Goal: Information Seeking & Learning: Check status

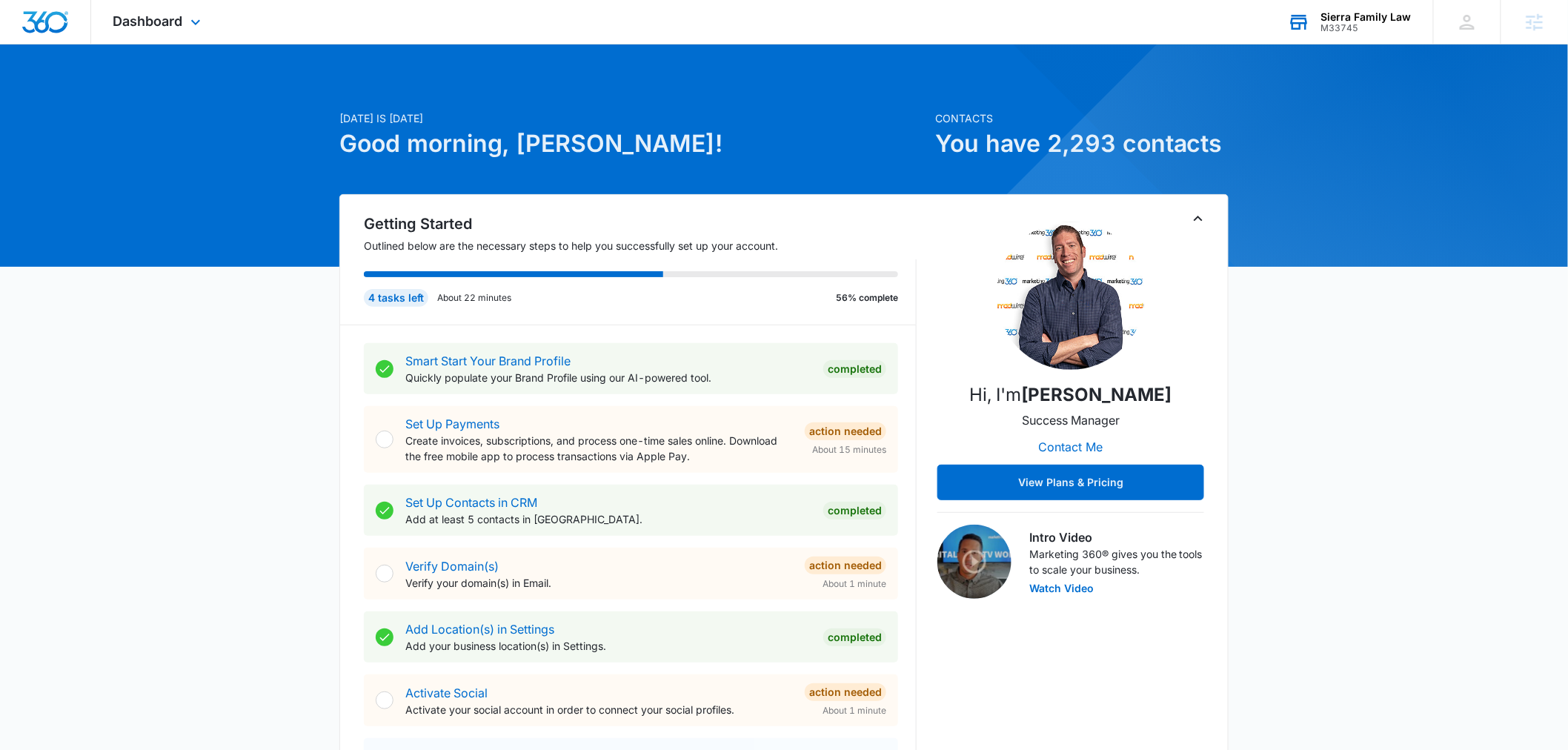
click at [1365, 16] on div "Sierra Family Law" at bounding box center [1367, 18] width 90 height 12
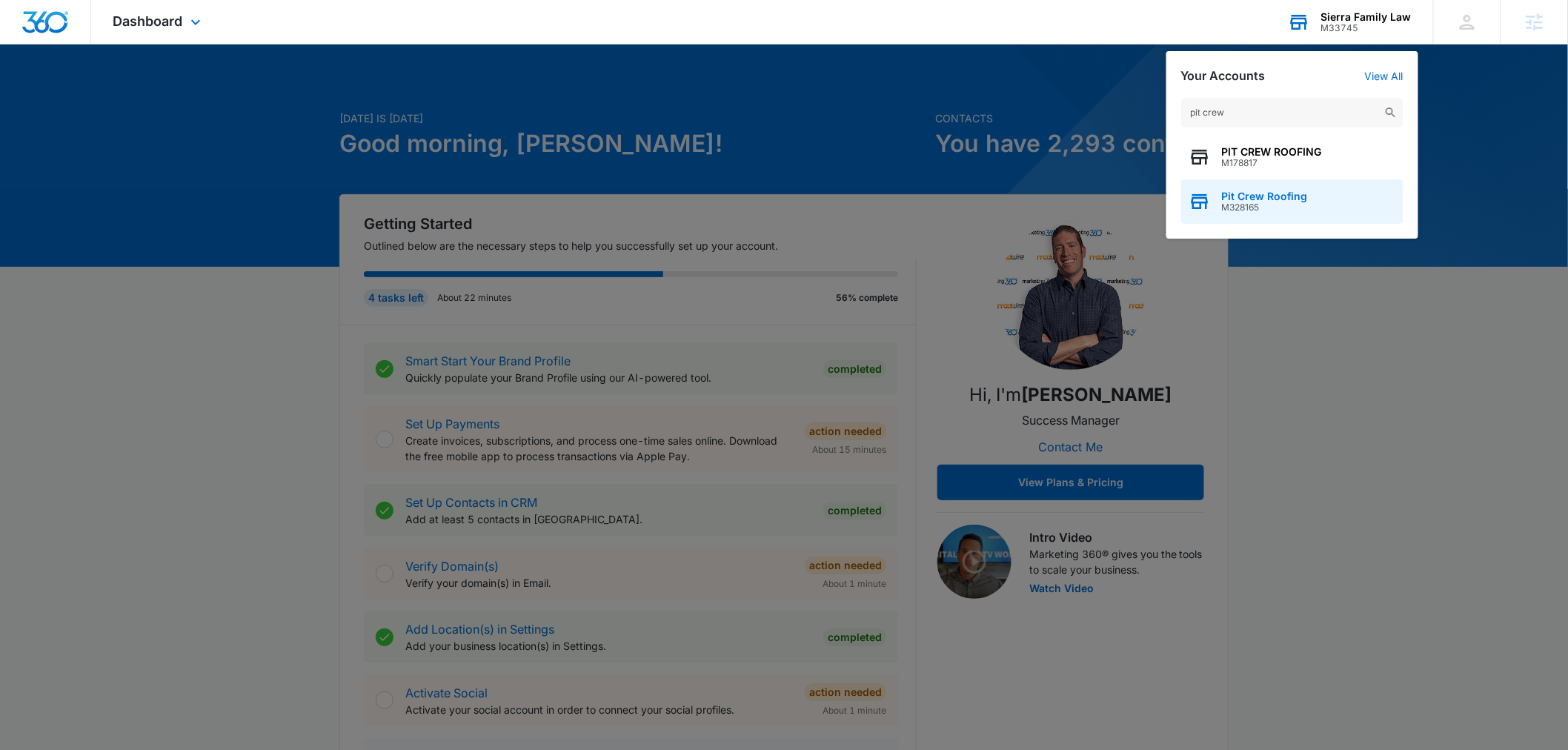
type input "pit crew"
click at [1245, 210] on span "M328165" at bounding box center [1264, 208] width 86 height 11
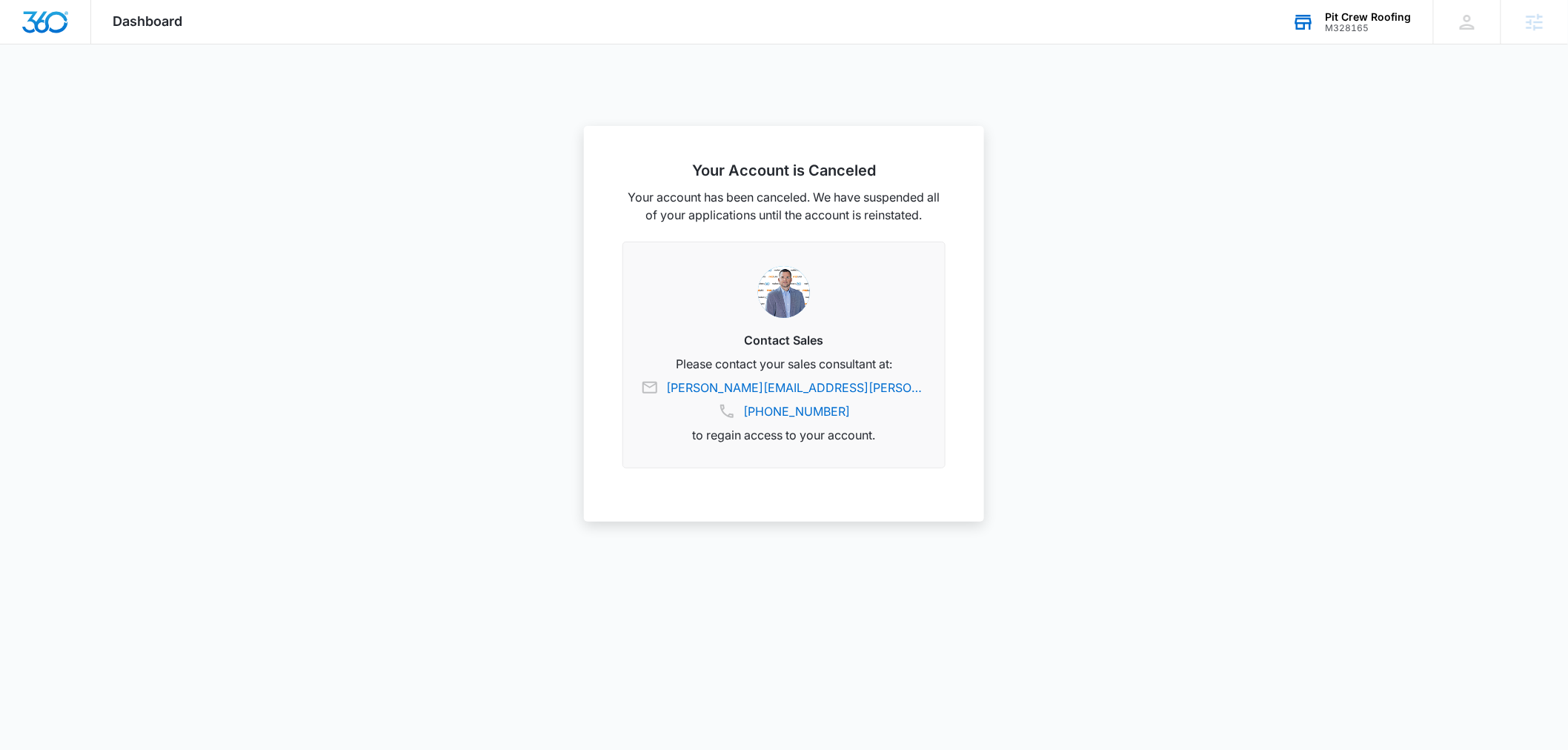
click at [1142, 112] on div at bounding box center [784, 375] width 1568 height 750
click at [1348, 17] on div "Pit Crew Roofing" at bounding box center [1368, 18] width 86 height 12
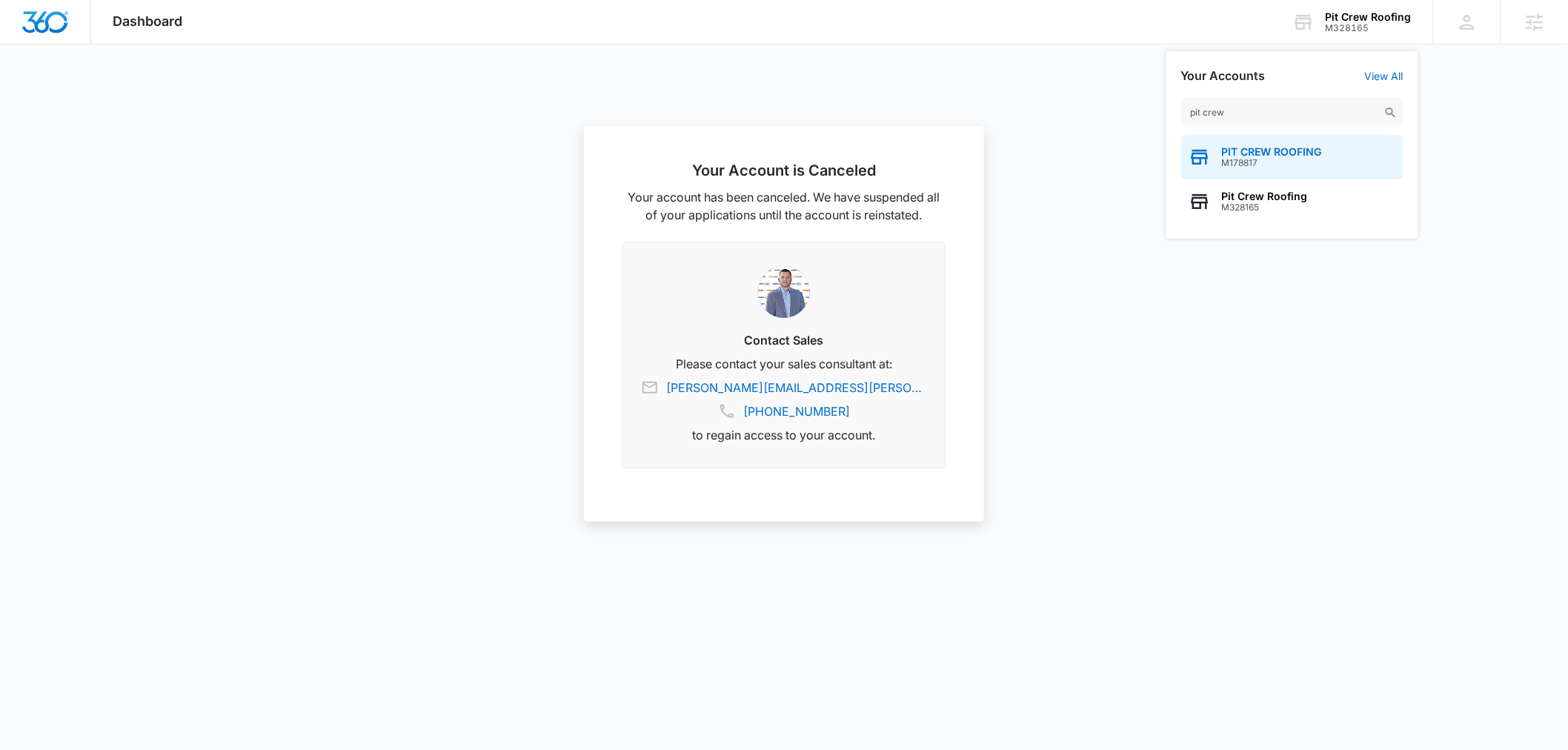
type input "pit crew"
click at [1264, 159] on span "M178817" at bounding box center [1271, 163] width 100 height 11
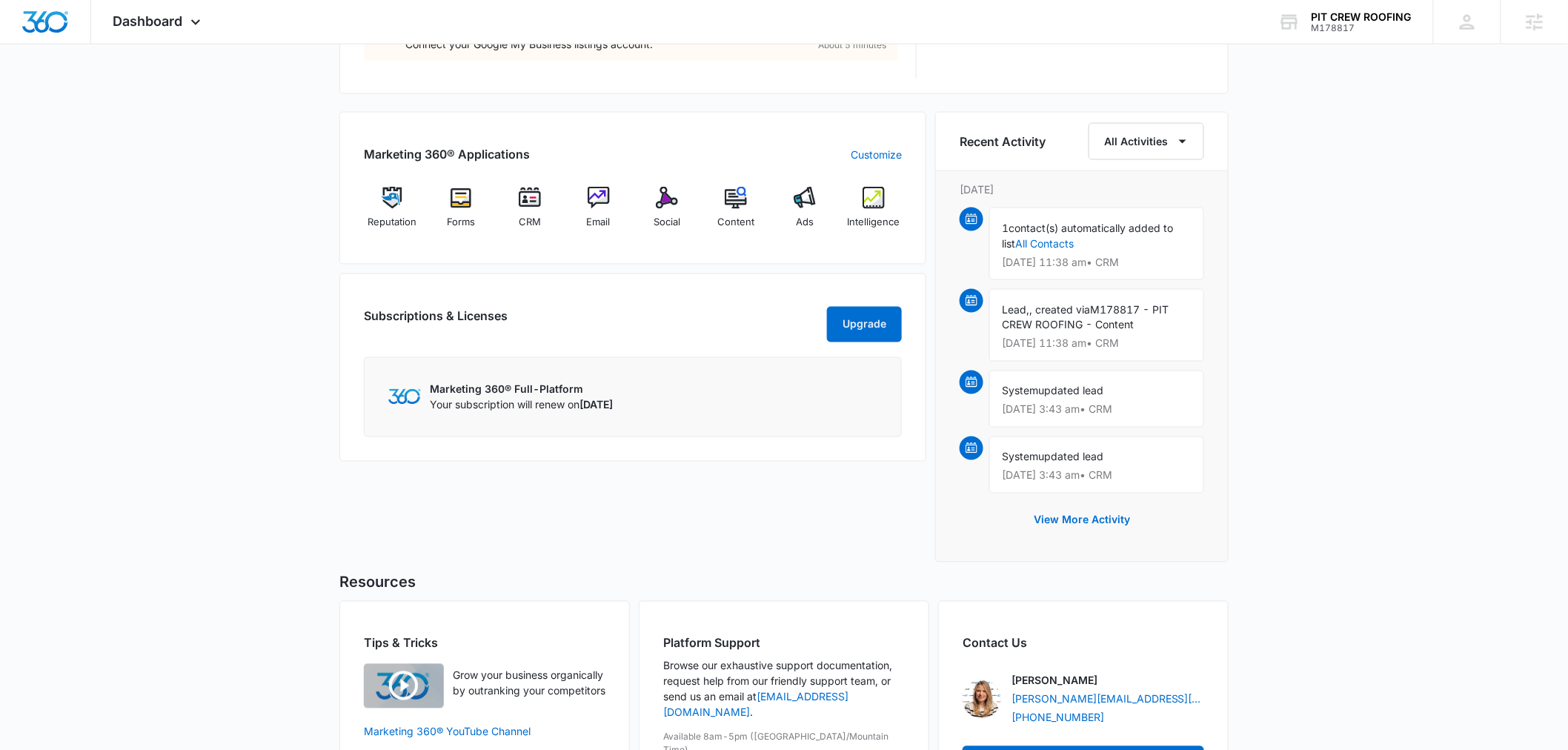
scroll to position [623, 0]
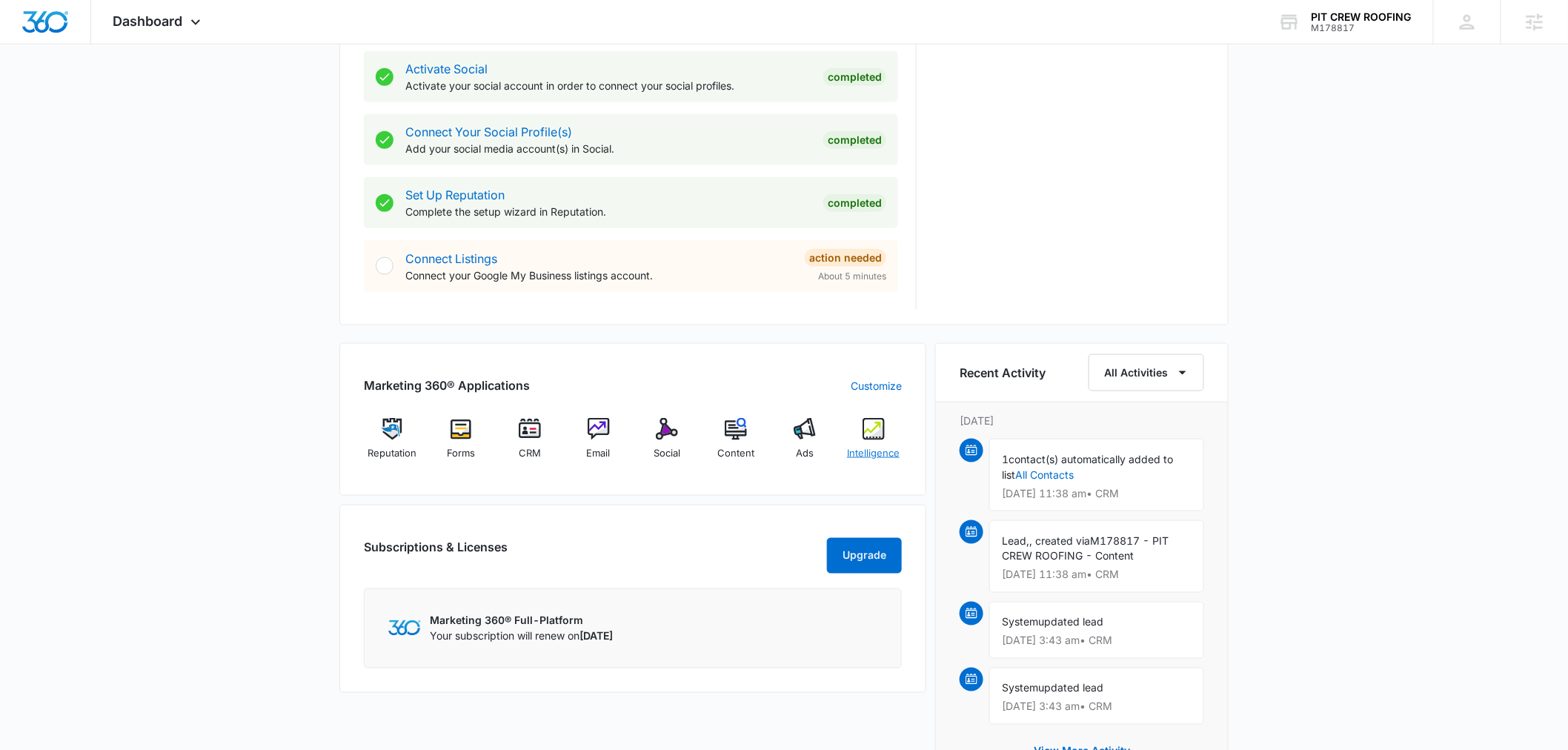
click at [868, 443] on div "Intelligence" at bounding box center [873, 445] width 57 height 53
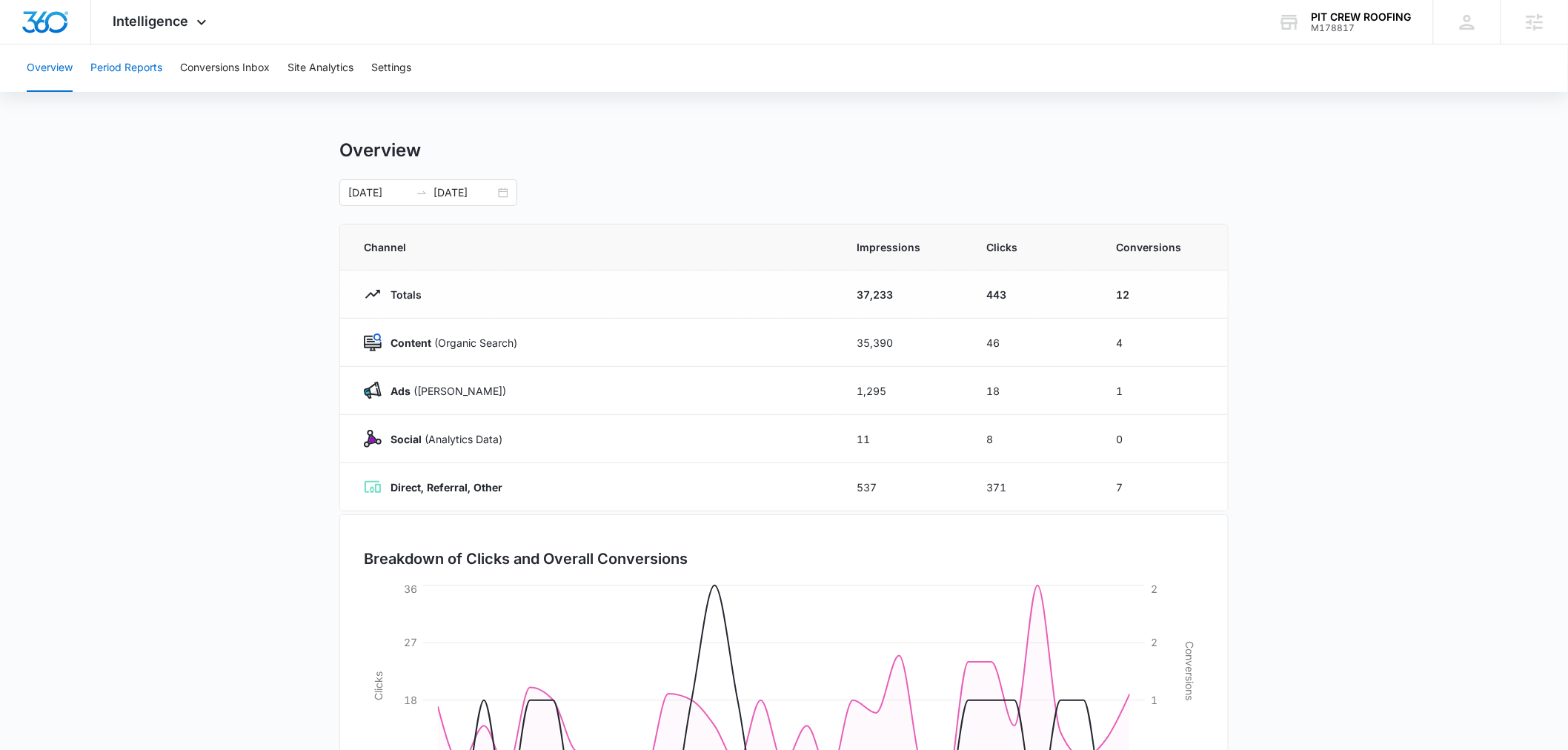
click at [118, 72] on button "Period Reports" at bounding box center [126, 68] width 72 height 47
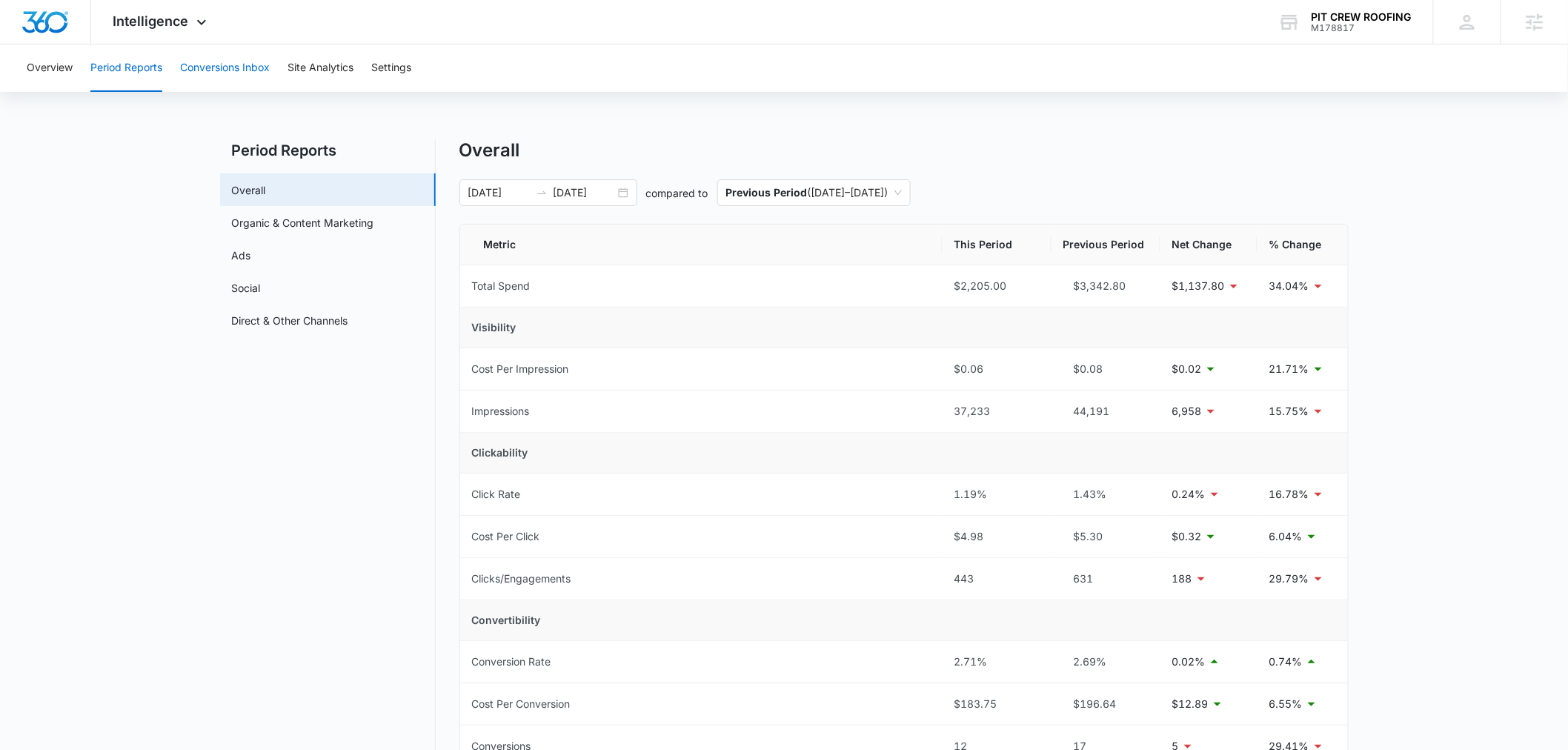
click at [238, 68] on button "Conversions Inbox" at bounding box center [225, 68] width 90 height 47
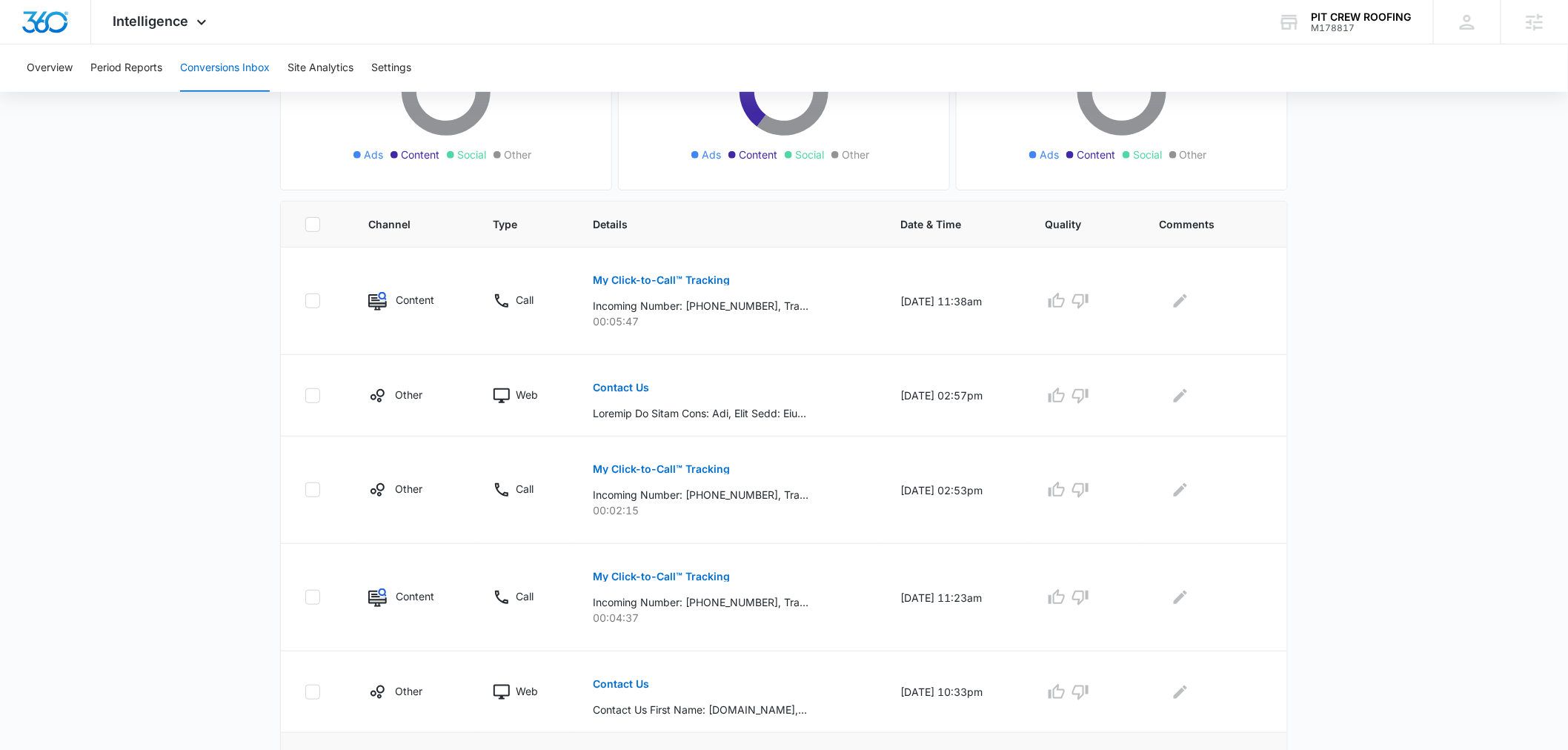
scroll to position [682, 0]
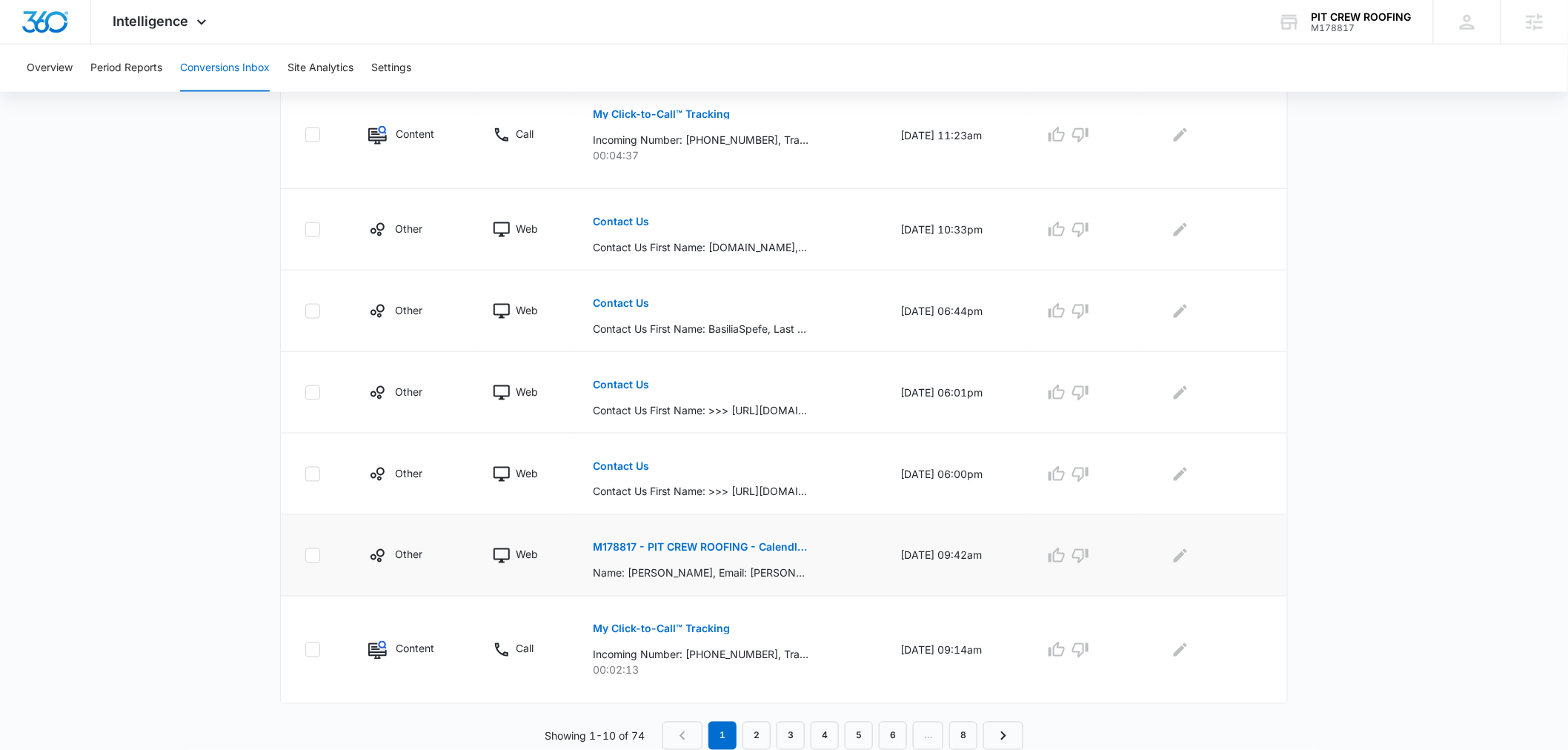
click at [695, 559] on button "M178817 - PIT CREW ROOFING - Calendly Booking" at bounding box center [700, 547] width 216 height 36
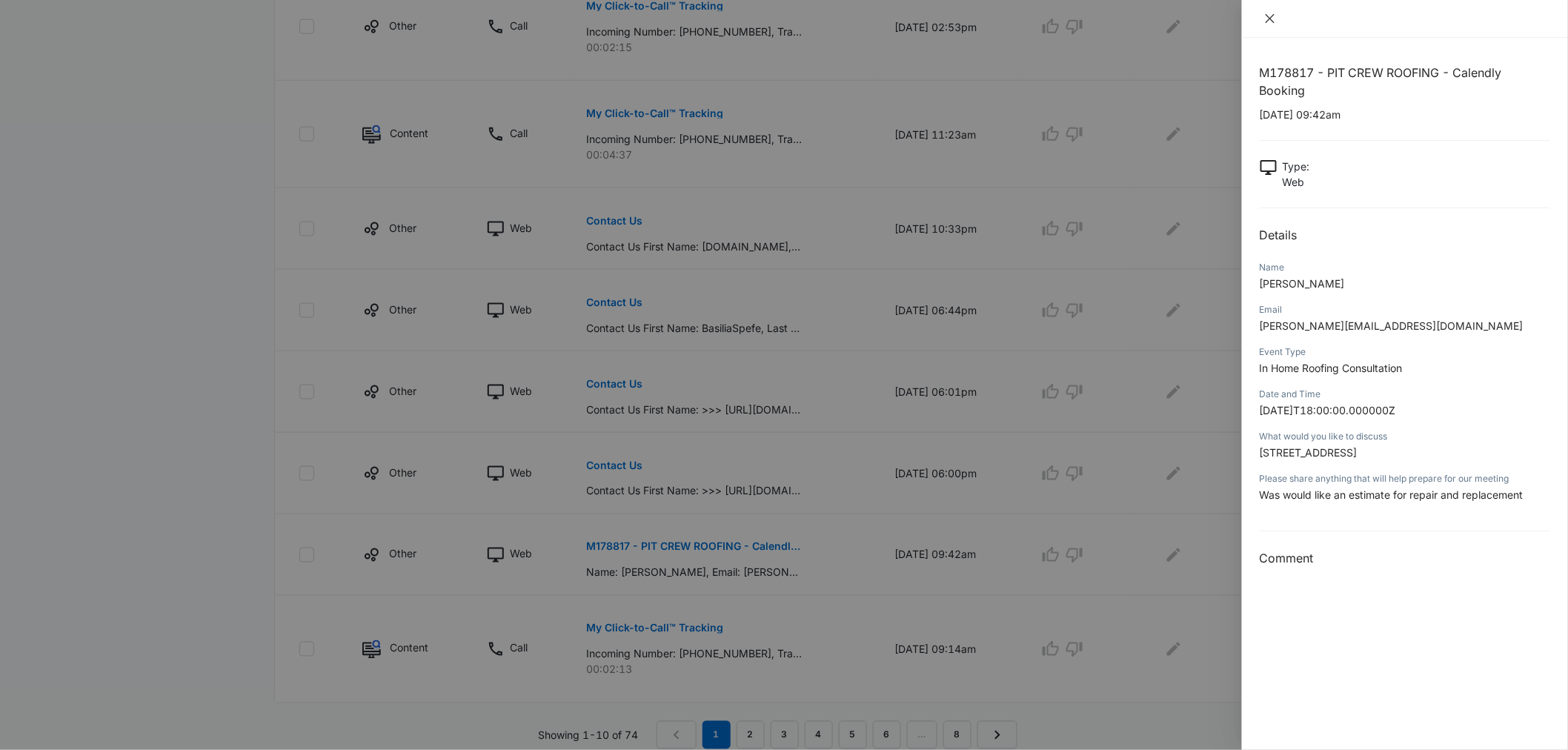
click at [1270, 19] on icon "close" at bounding box center [1270, 18] width 9 height 9
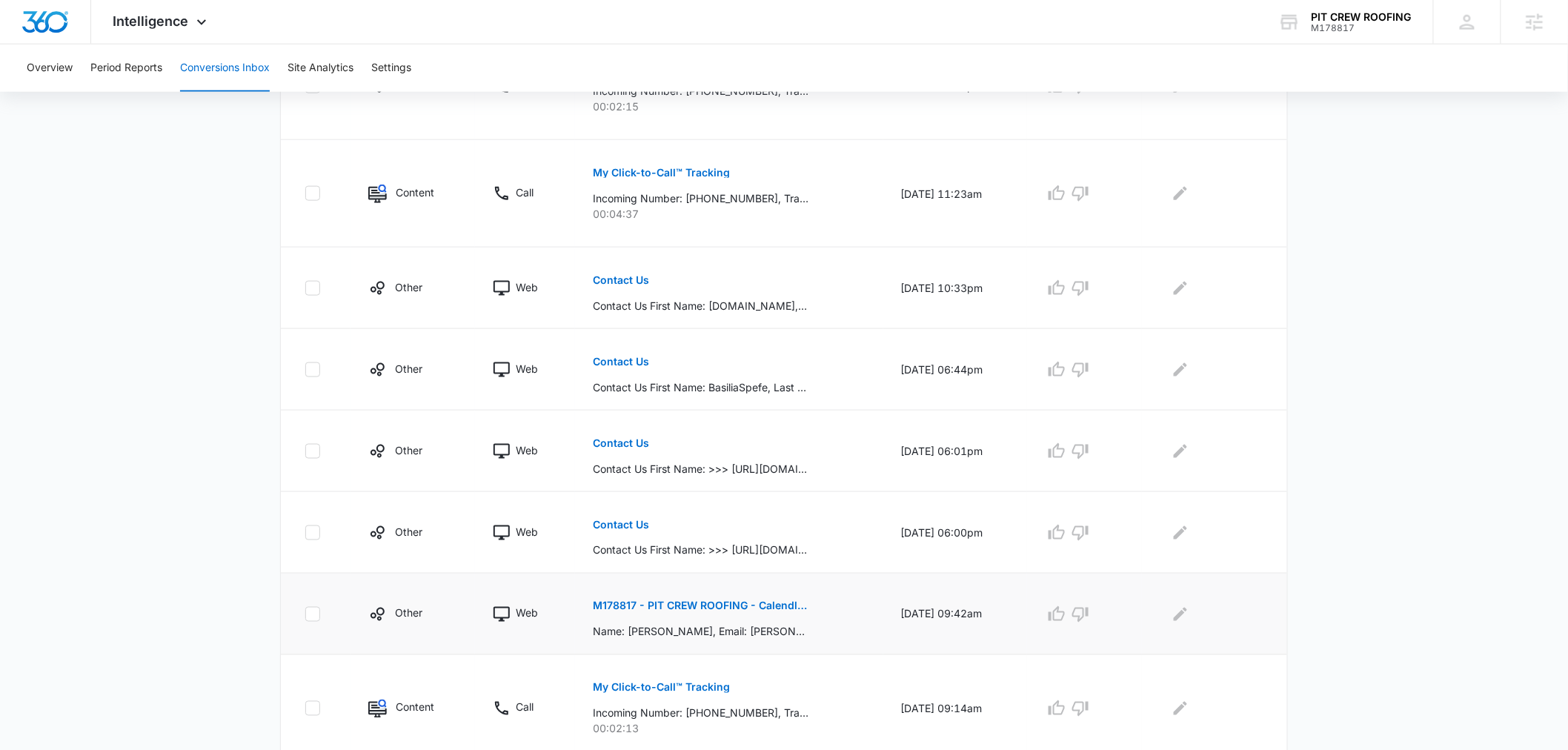
scroll to position [573, 0]
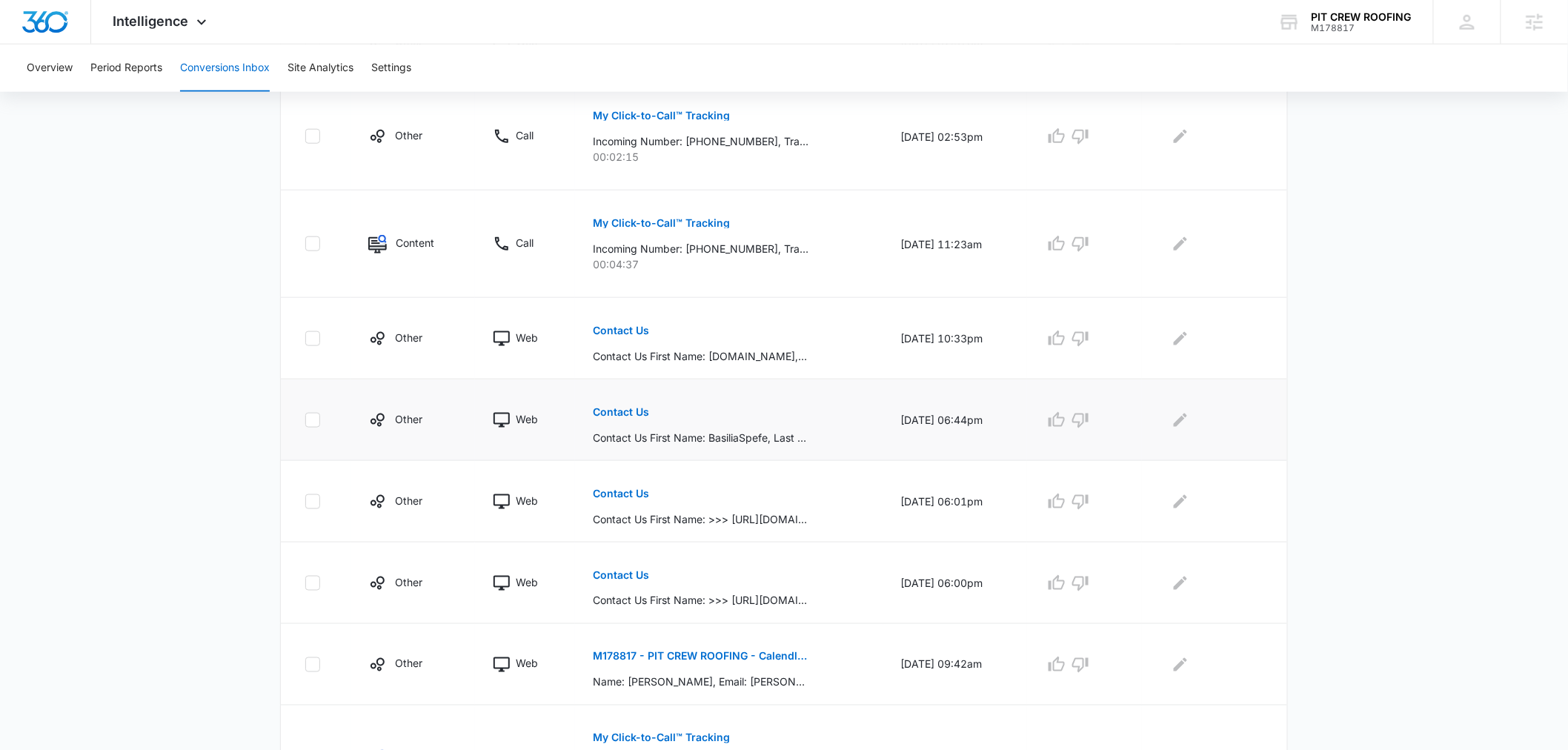
click at [681, 428] on div "Contact Us Contact Us First Name: BasiliaSpefe, Last Name: BasiliaSpefeYW, Emai…" at bounding box center [729, 420] width 272 height 51
click at [617, 410] on p "Contact Us" at bounding box center [621, 412] width 56 height 11
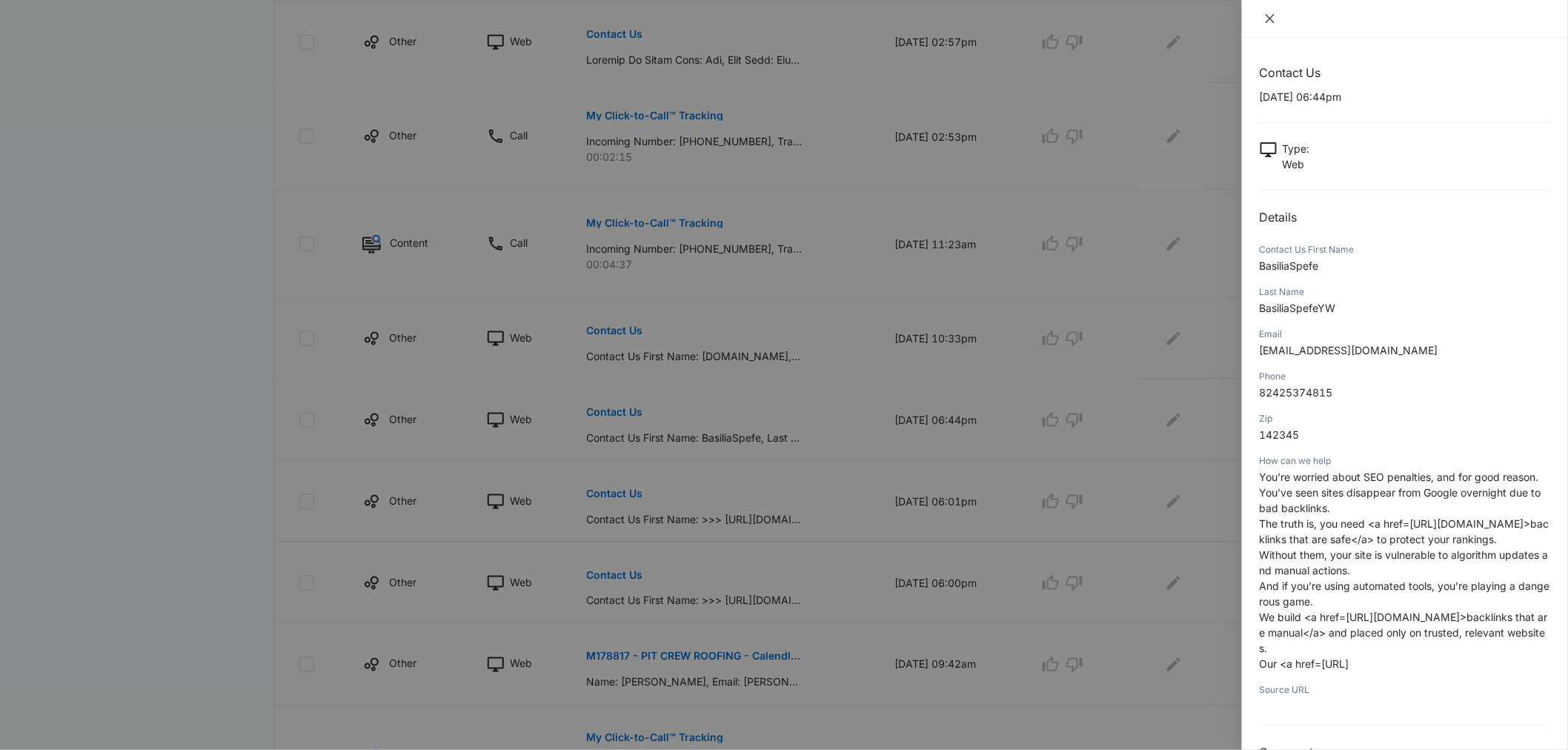
click at [1270, 21] on icon "close" at bounding box center [1270, 19] width 12 height 12
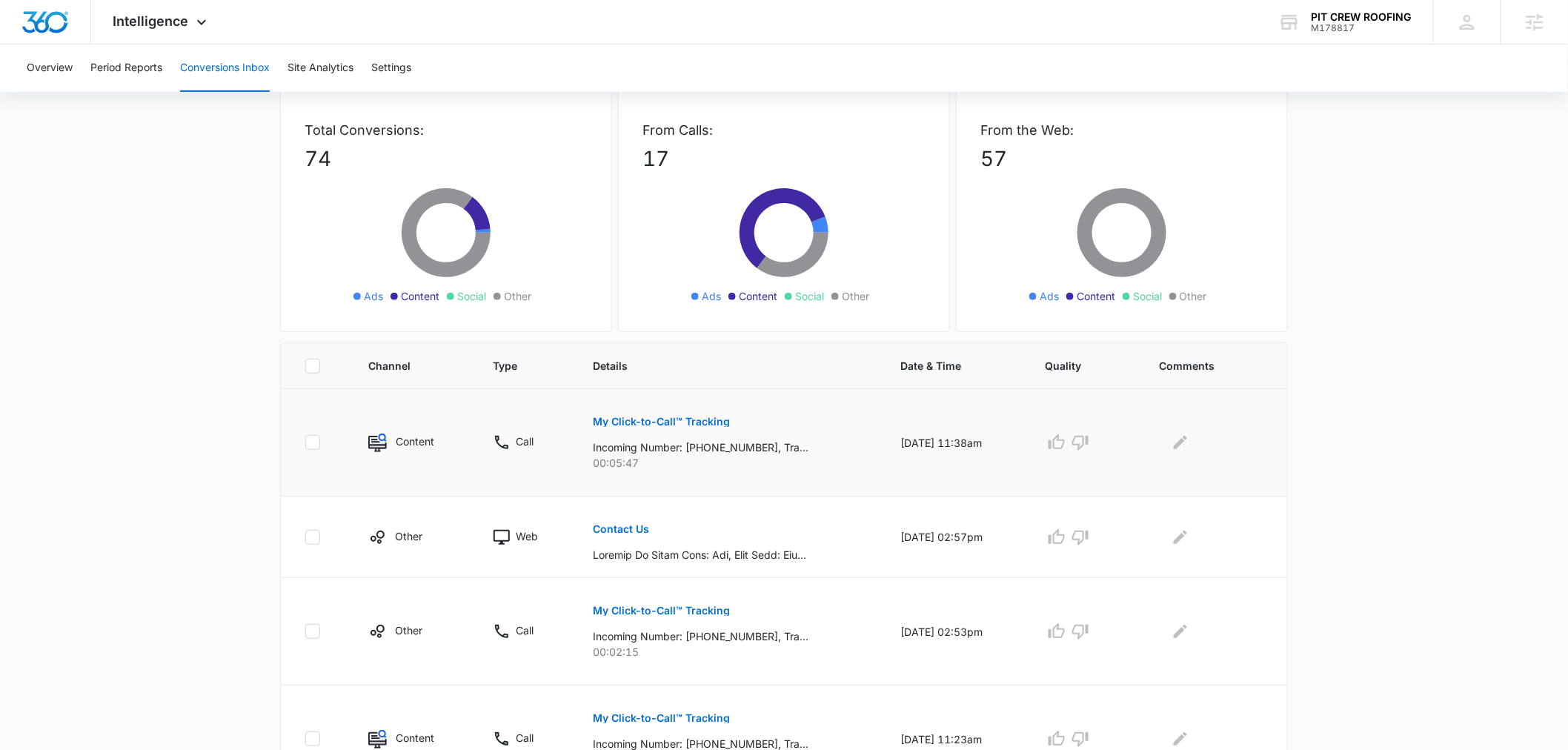
scroll to position [0, 0]
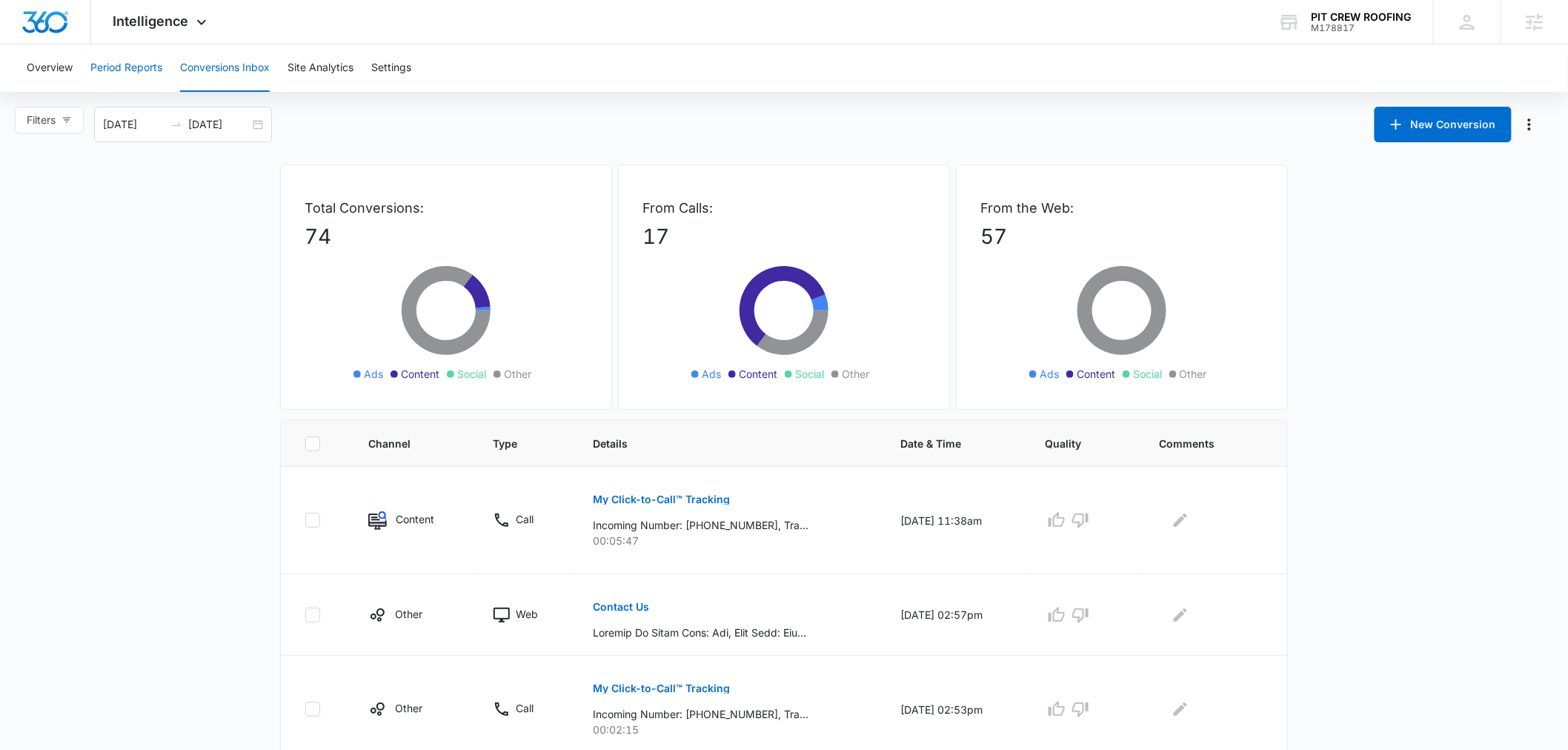
click at [124, 66] on button "Period Reports" at bounding box center [126, 68] width 72 height 47
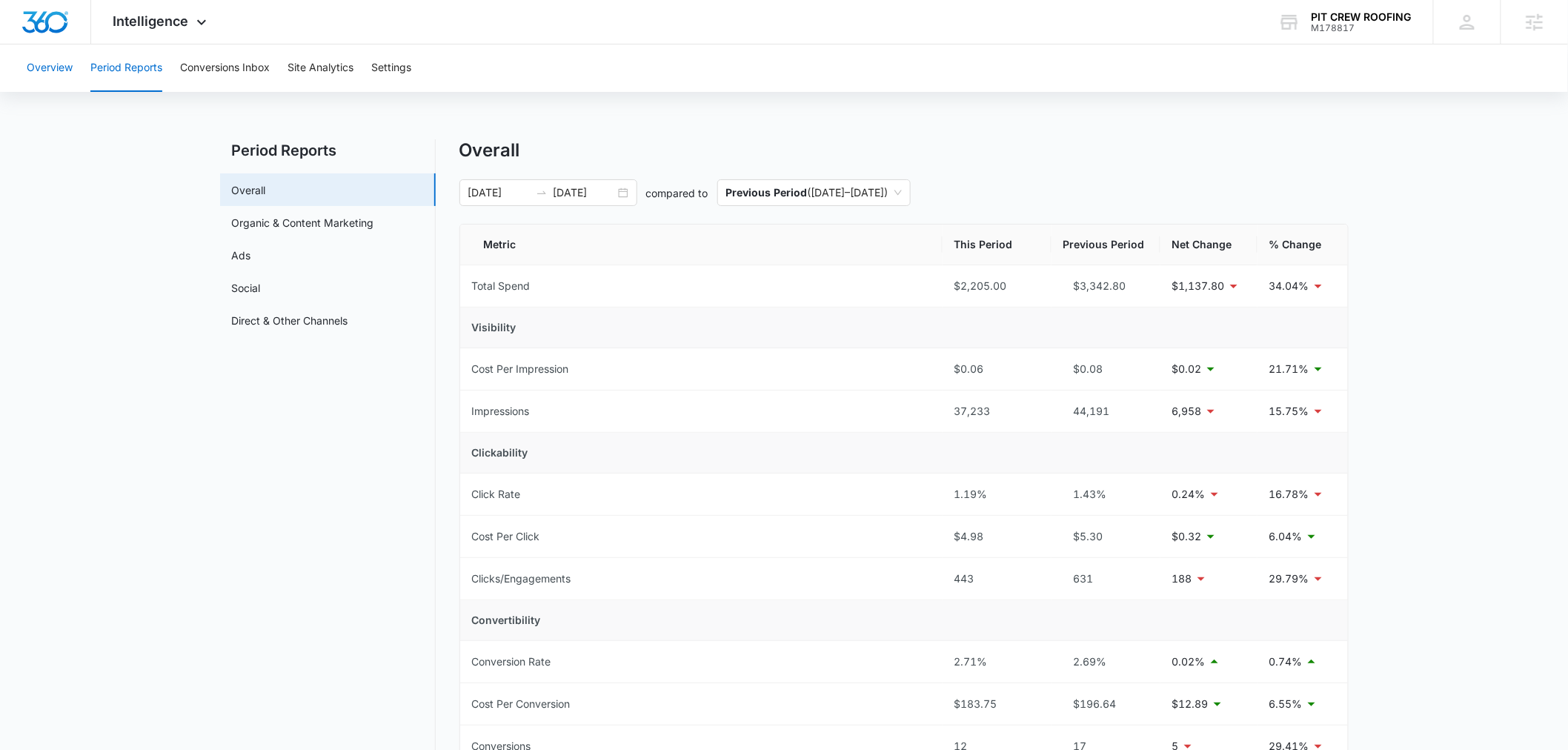
click at [56, 70] on button "Overview" at bounding box center [50, 68] width 46 height 47
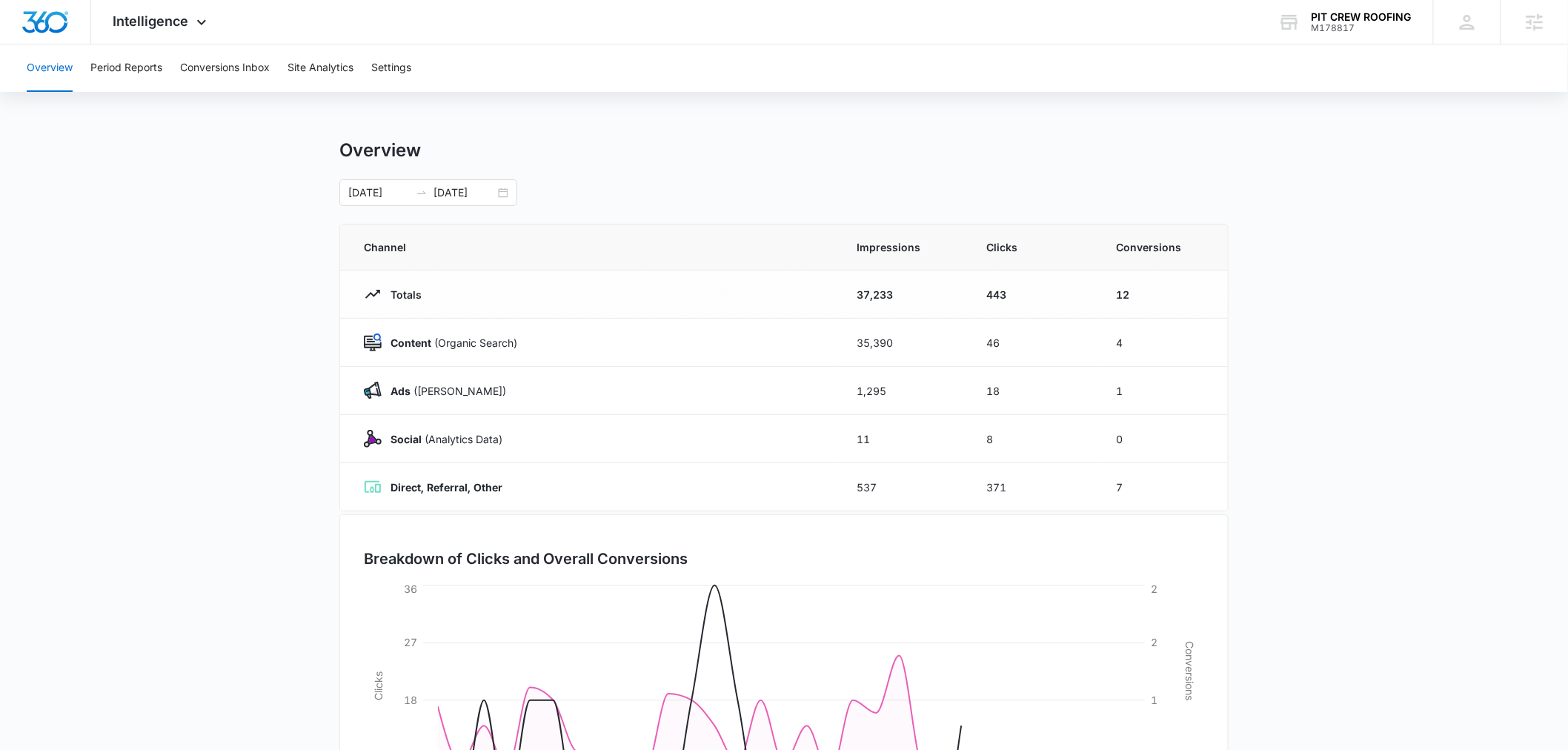
scroll to position [167, 0]
